Goal: Information Seeking & Learning: Learn about a topic

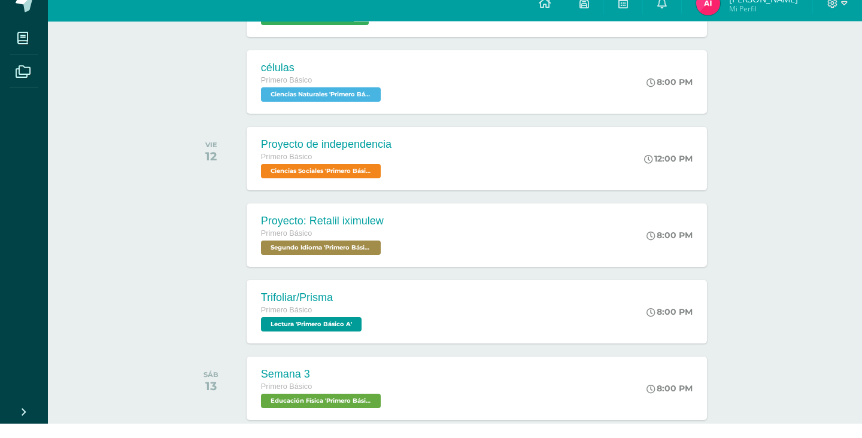
scroll to position [305, 0]
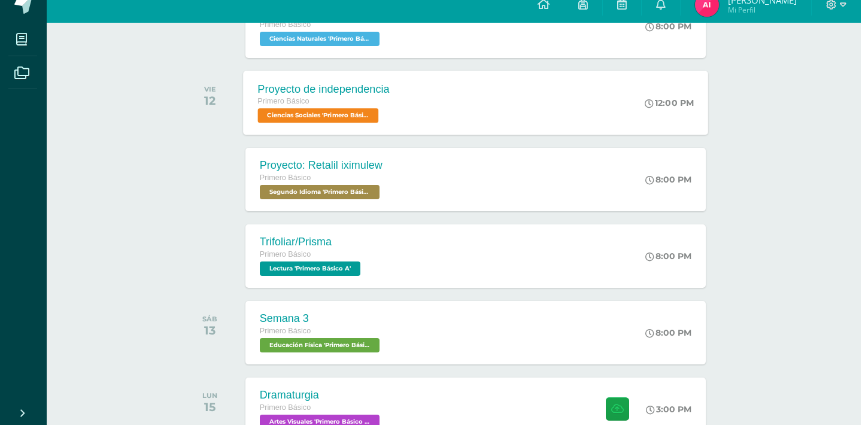
click at [539, 129] on div "Proyecto de independencia Primero Básico Ciencias Sociales 'Primero Básico A' 1…" at bounding box center [476, 116] width 465 height 64
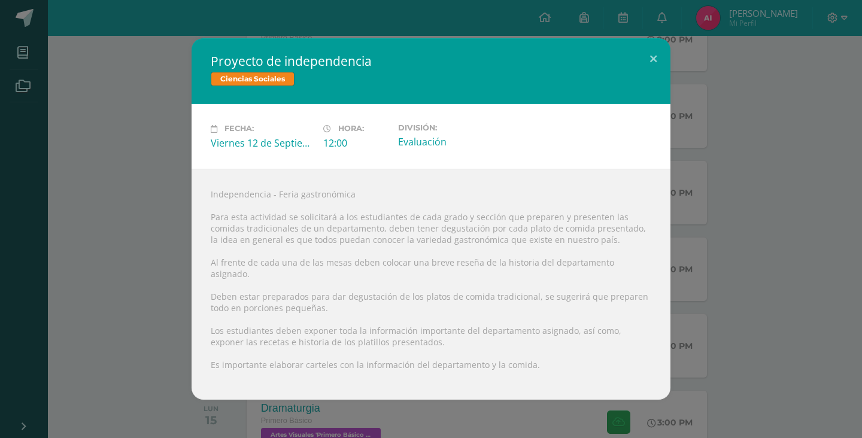
click at [847, 277] on div "Proyecto de independencia Ciencias Sociales Fecha: Viernes 12 de Septiembre Hor…" at bounding box center [431, 218] width 853 height 361
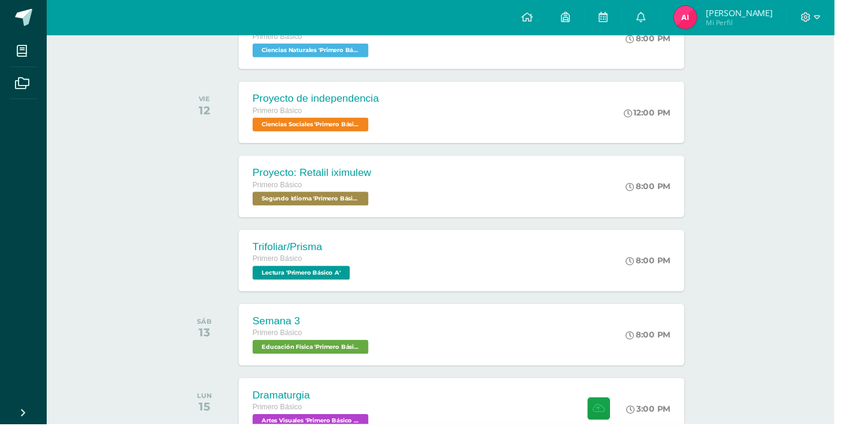
click at [24, 92] on icon at bounding box center [23, 86] width 15 height 12
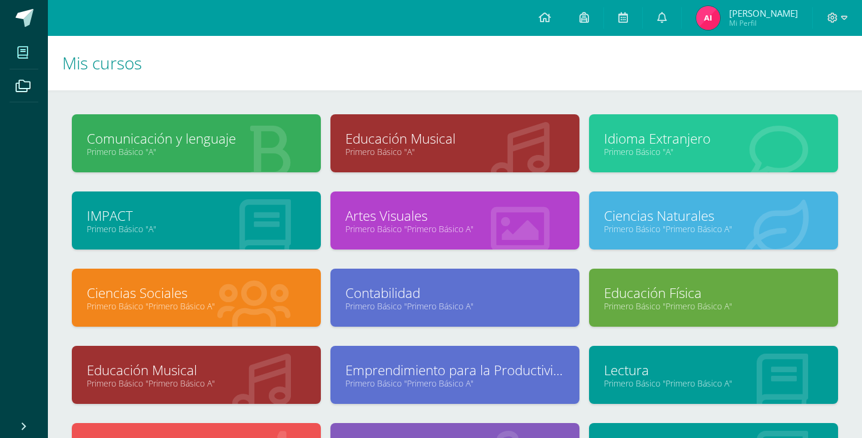
click at [252, 295] on link "Ciencias Sociales" at bounding box center [196, 293] width 219 height 19
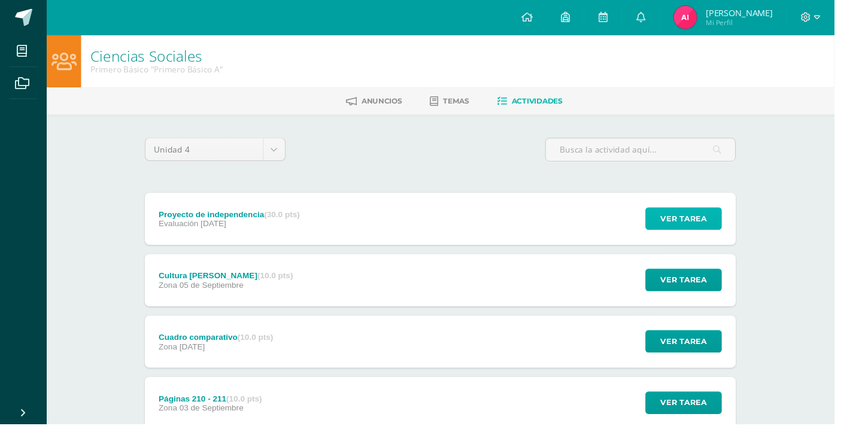
click at [707, 222] on span "Ver tarea" at bounding box center [707, 226] width 48 height 22
